Goal: Navigation & Orientation: Understand site structure

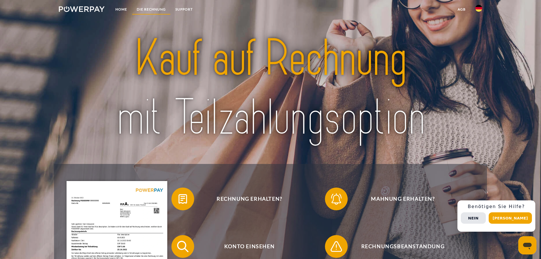
click at [150, 7] on link "DIE RECHNUNG" at bounding box center [151, 9] width 39 height 10
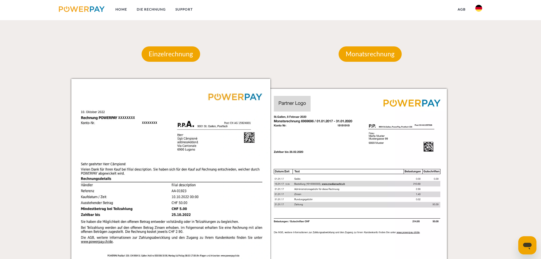
scroll to position [371, 0]
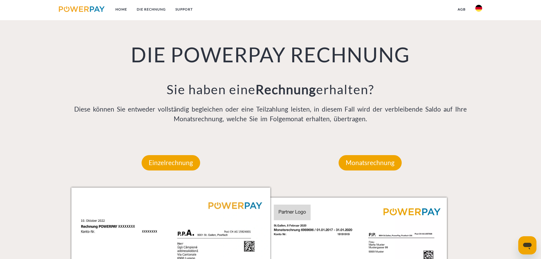
click at [98, 9] on img at bounding box center [82, 9] width 46 height 6
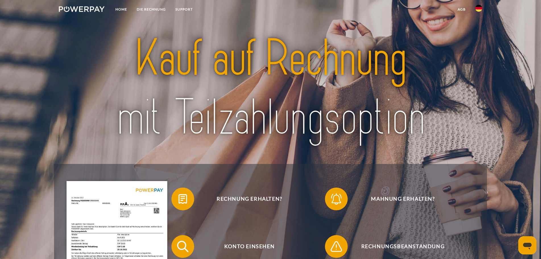
click at [83, 7] on img at bounding box center [82, 9] width 46 height 6
click at [121, 9] on link "Home" at bounding box center [121, 9] width 21 height 10
click at [178, 7] on link "SUPPORT" at bounding box center [184, 9] width 27 height 10
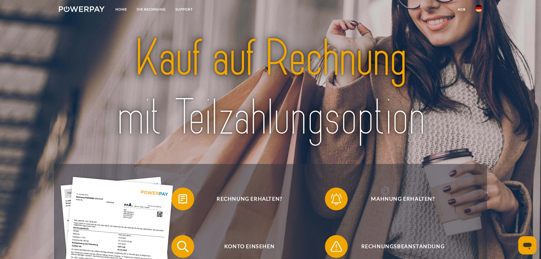
click at [463, 8] on link "agb" at bounding box center [462, 9] width 18 height 10
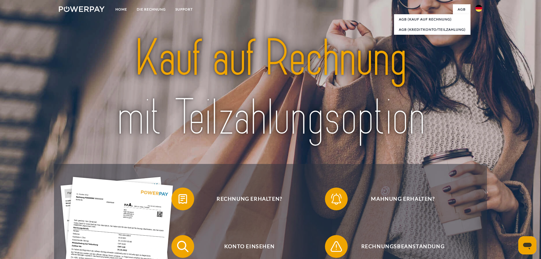
click at [479, 7] on img at bounding box center [479, 8] width 7 height 7
click at [479, 6] on img at bounding box center [479, 8] width 7 height 7
click at [531, 234] on header "Home DIE RECHNUNG SUPPORT" at bounding box center [270, 185] width 541 height 370
click at [531, 242] on icon "Messaging-Fenster öffnen" at bounding box center [528, 245] width 10 height 10
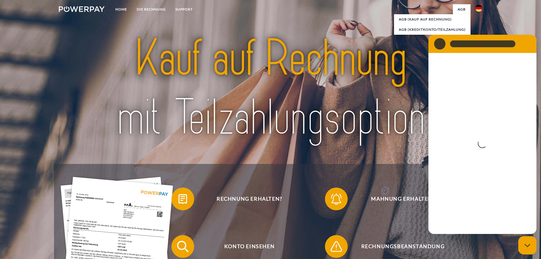
click at [393, 134] on img at bounding box center [270, 88] width 381 height 124
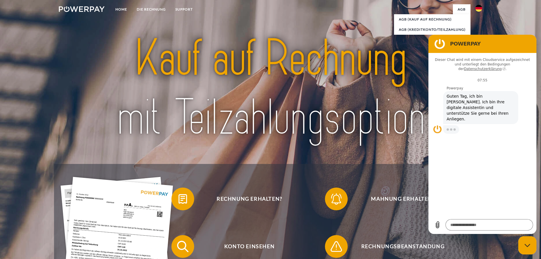
click at [527, 245] on icon "Messaging-Fenster schließen" at bounding box center [528, 245] width 6 height 3
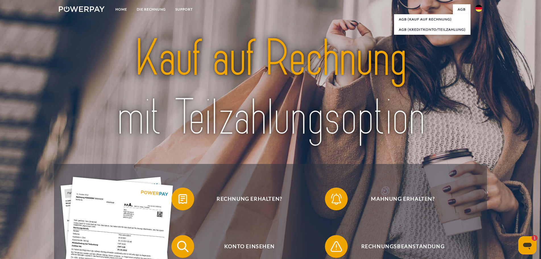
type textarea "*"
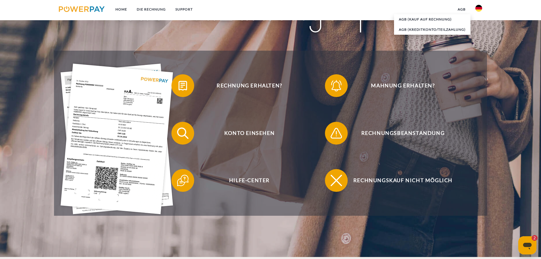
scroll to position [114, 0]
